Goal: Transaction & Acquisition: Purchase product/service

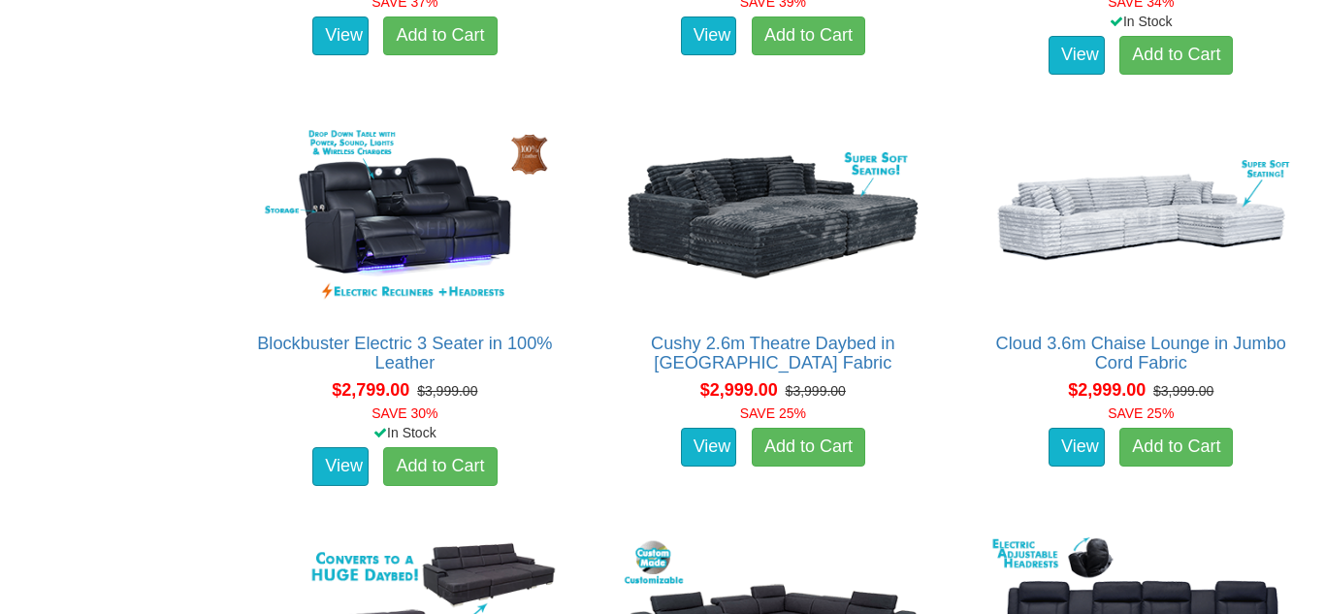
scroll to position [2844, 0]
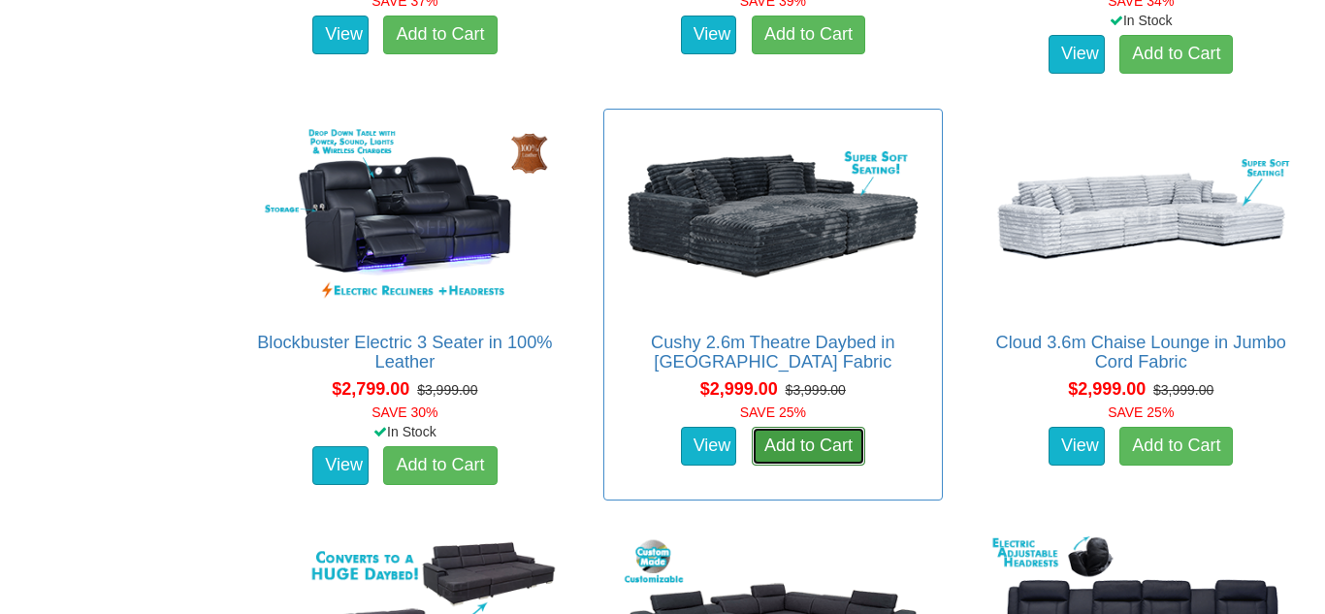
click at [808, 451] on link "Add to Cart" at bounding box center [808, 446] width 113 height 39
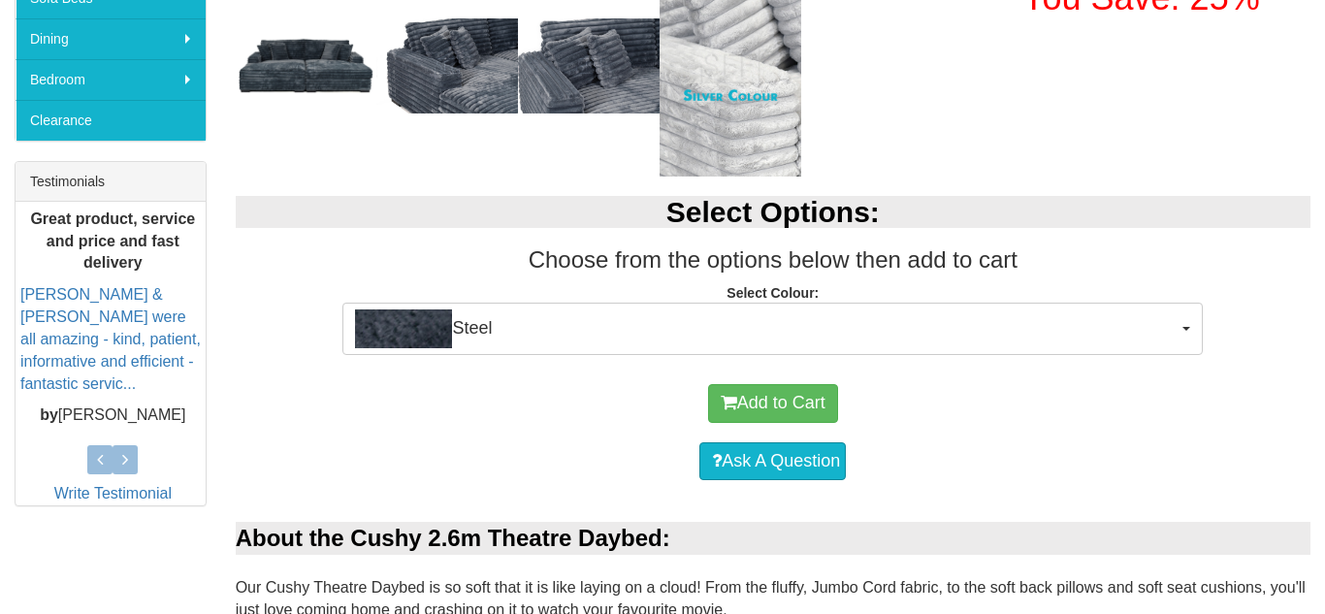
scroll to position [699, 0]
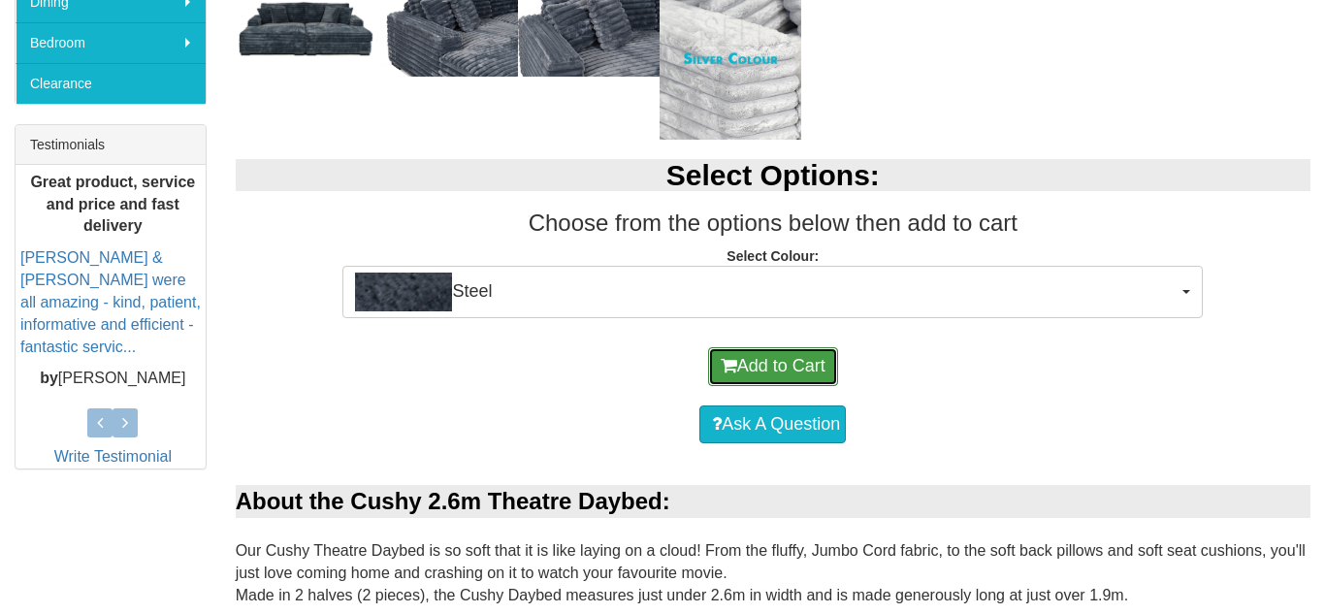
click at [782, 378] on button "Add to Cart" at bounding box center [773, 366] width 130 height 39
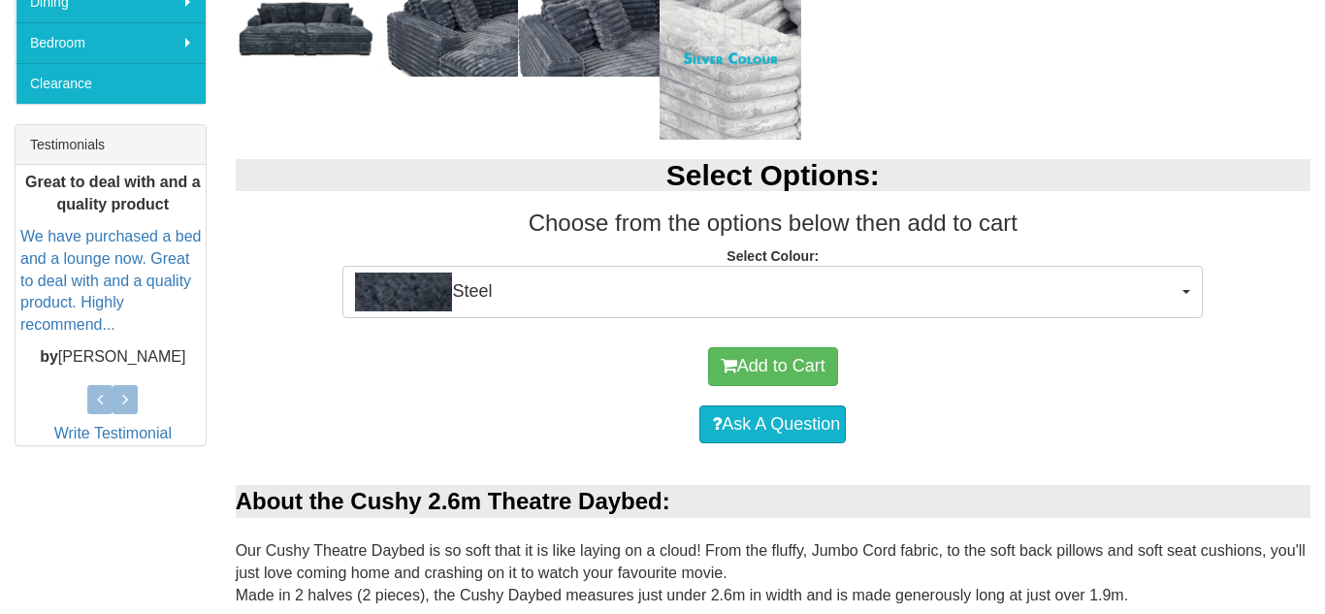
scroll to position [704, 0]
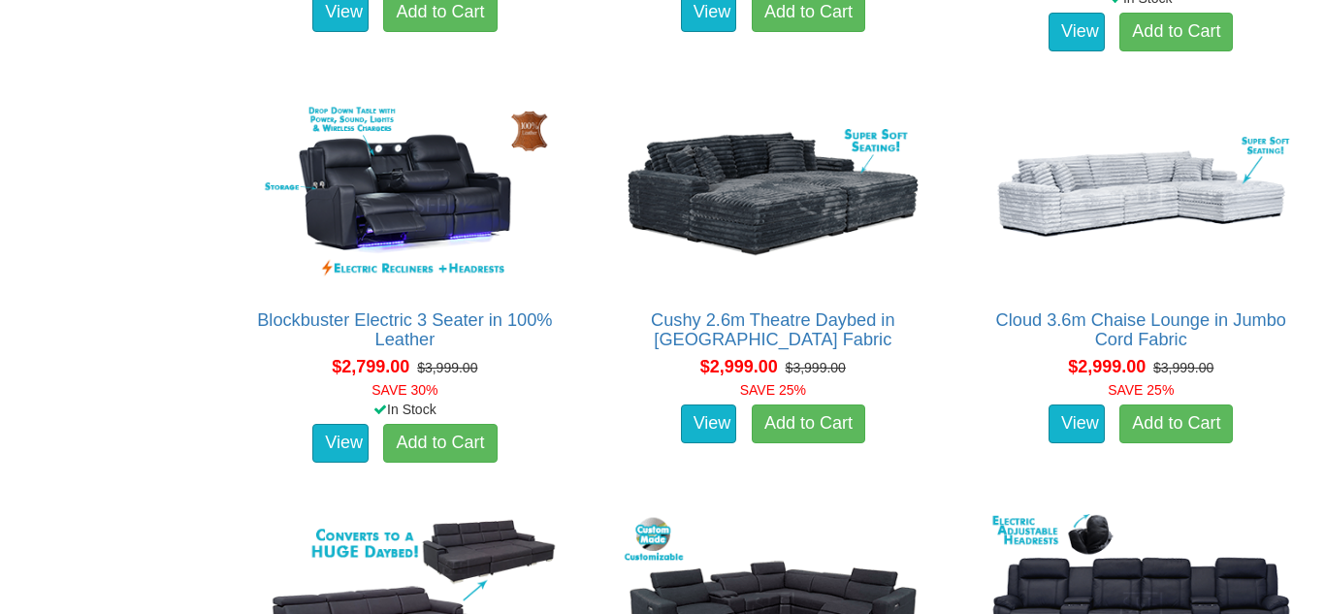
scroll to position [2866, 0]
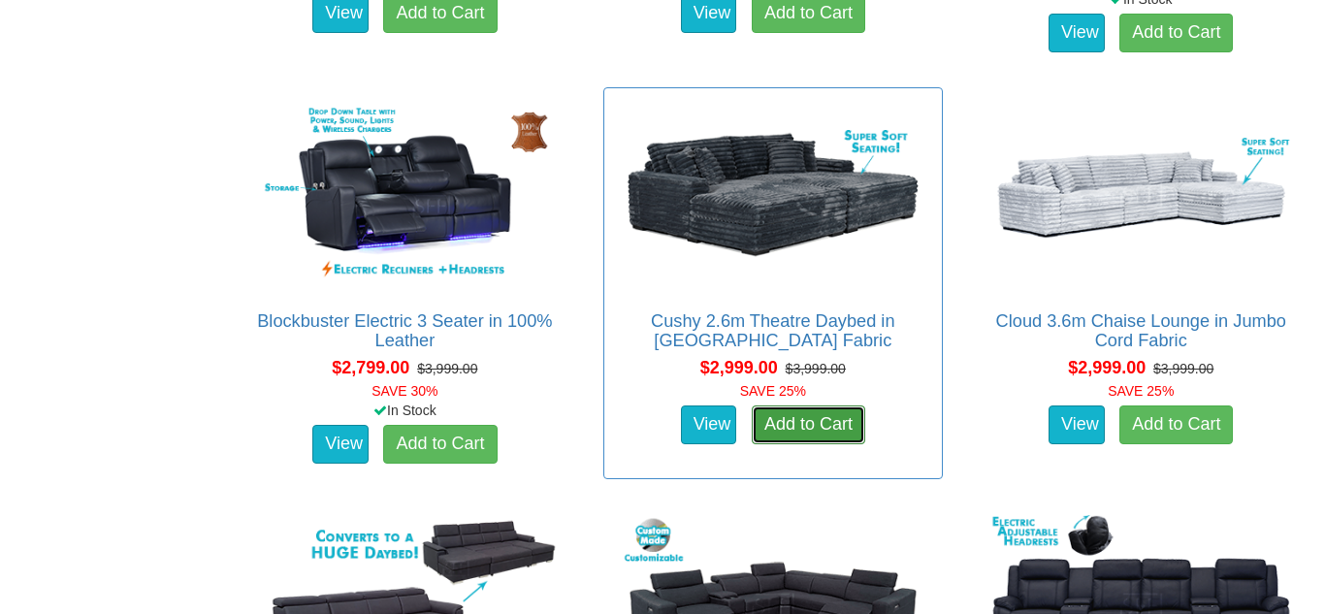
click at [795, 417] on link "Add to Cart" at bounding box center [808, 424] width 113 height 39
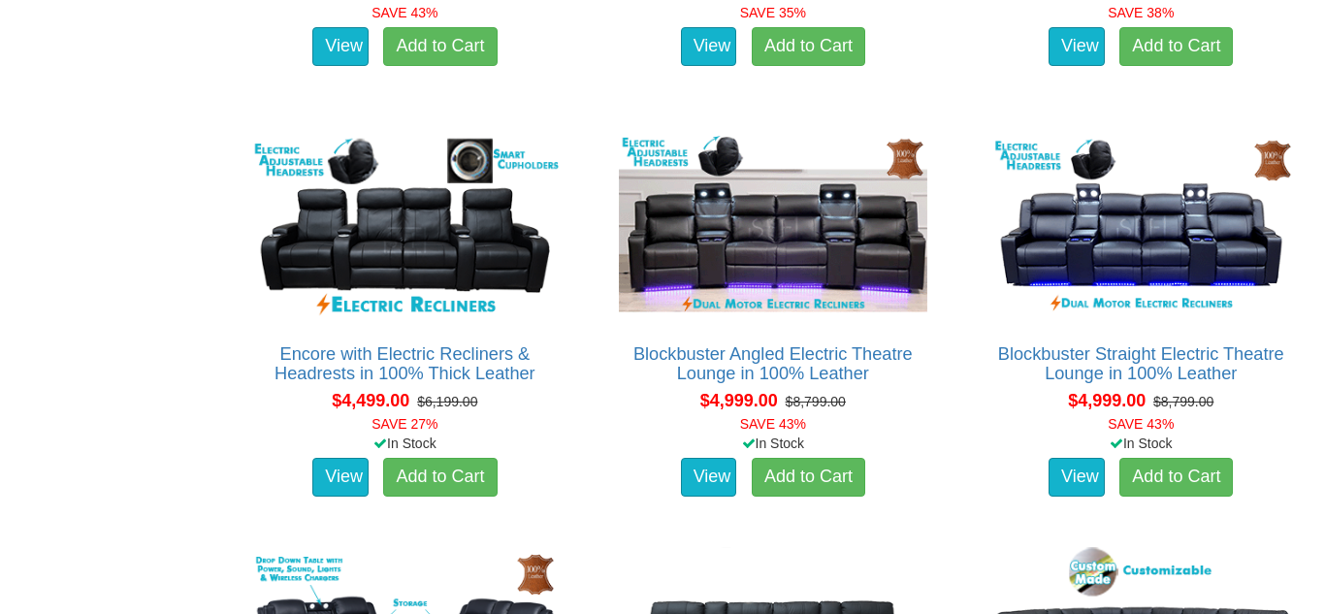
scroll to position [5318, 0]
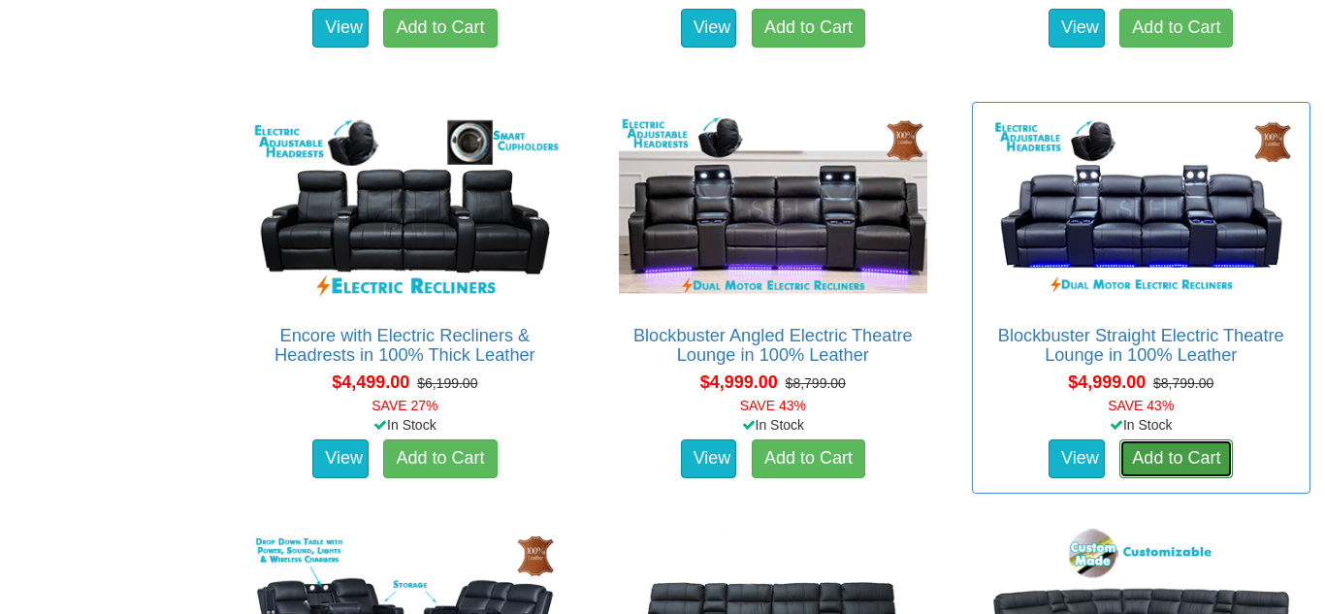
click at [1170, 459] on link "Add to Cart" at bounding box center [1175, 458] width 113 height 39
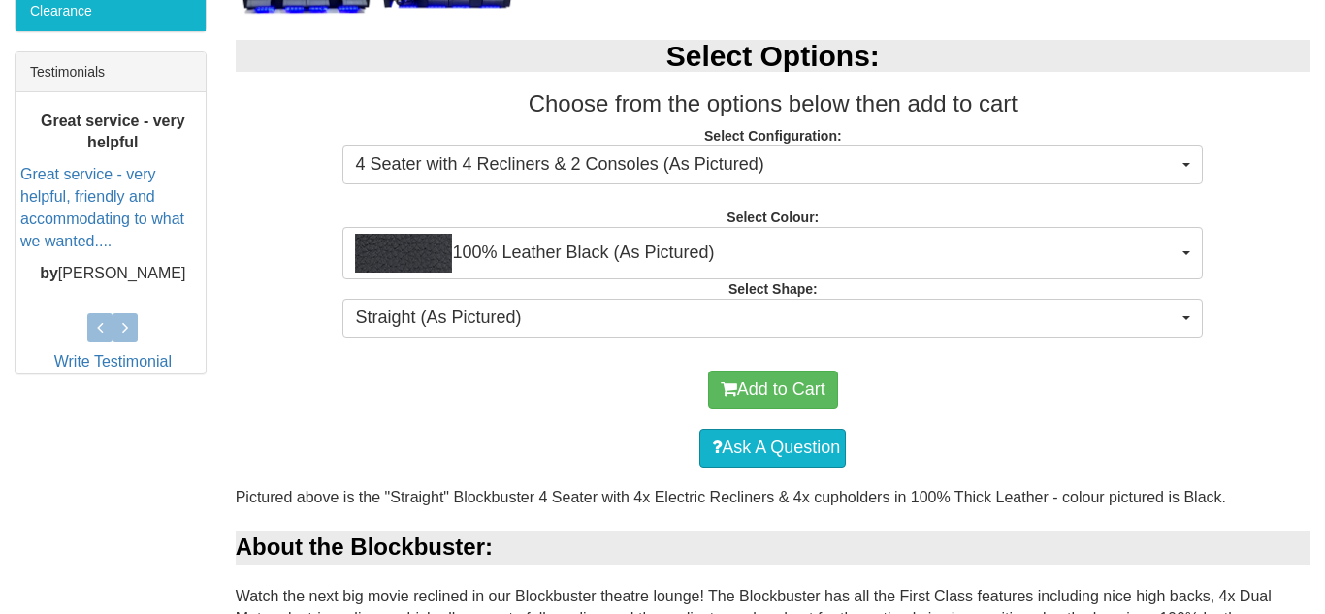
scroll to position [789, 0]
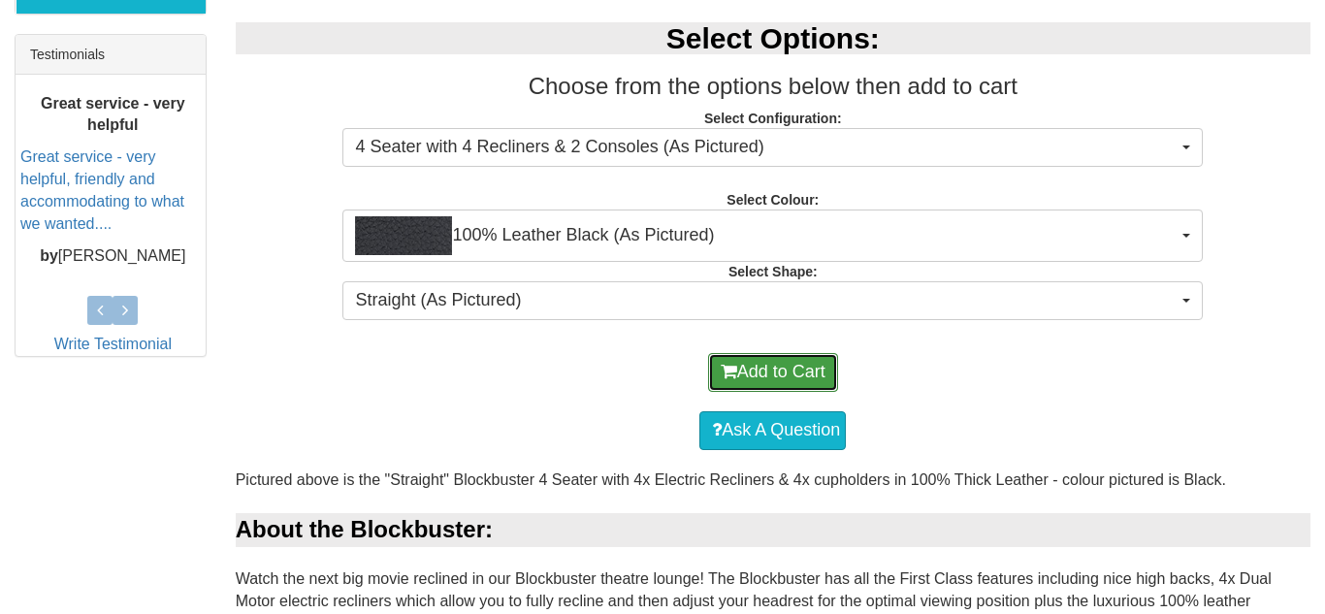
click at [784, 387] on button "Add to Cart" at bounding box center [773, 372] width 130 height 39
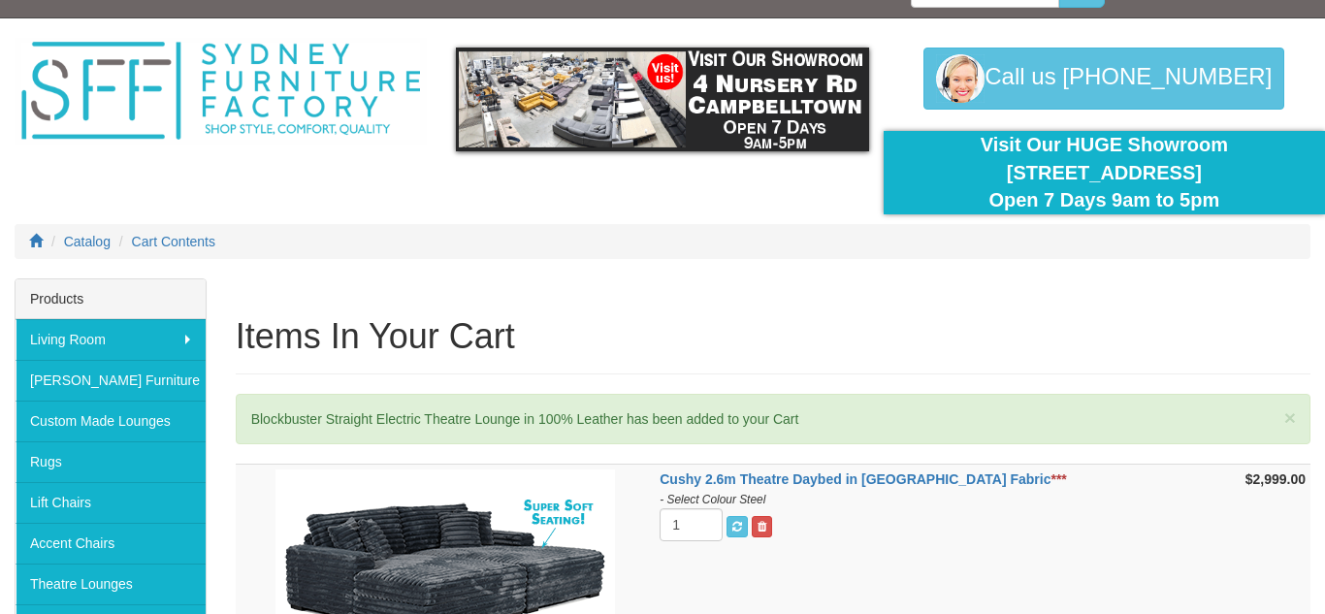
scroll to position [23, 0]
